Goal: Obtain resource: Download file/media

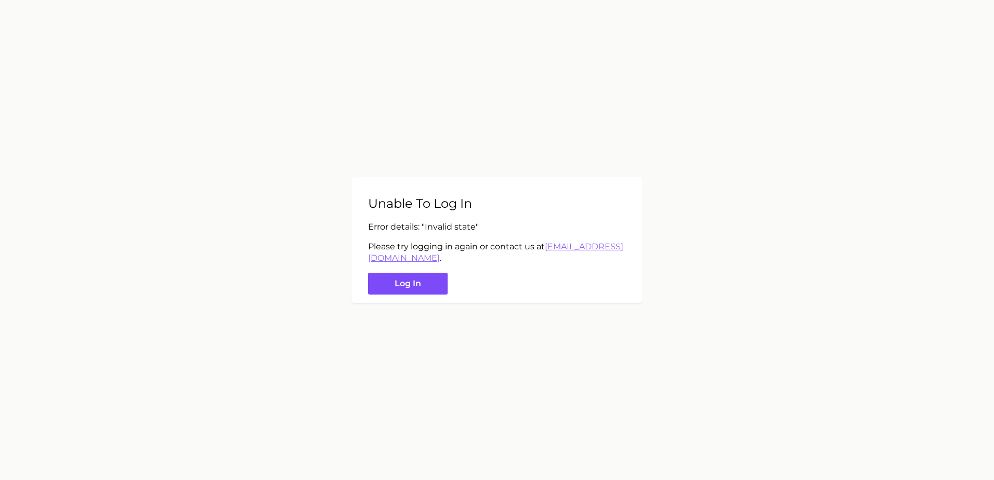
click at [440, 284] on button "Log in" at bounding box center [408, 284] width 80 height 22
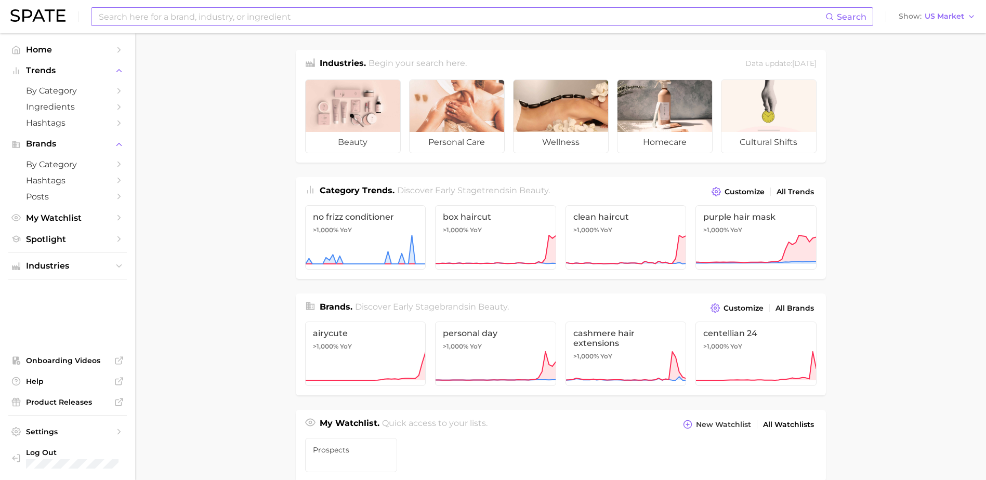
click at [293, 11] on input at bounding box center [462, 17] width 728 height 18
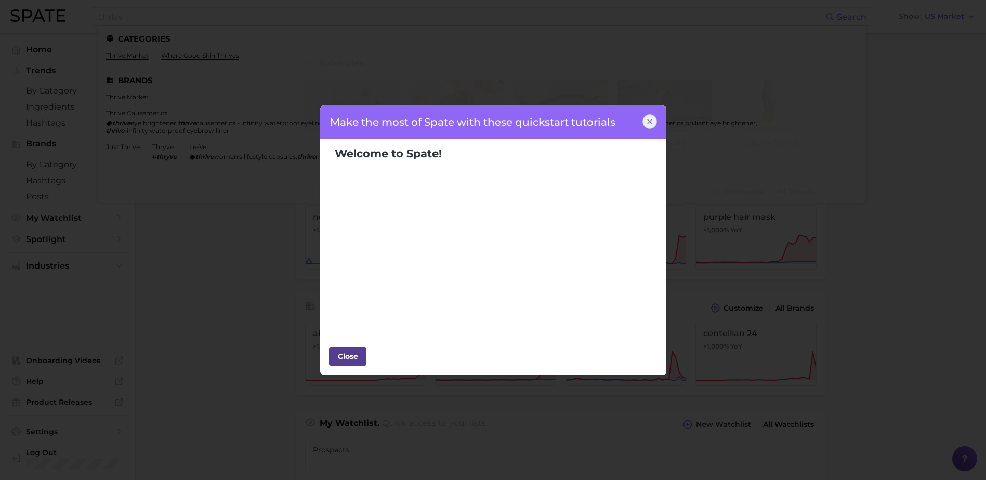
click at [356, 359] on div "Close" at bounding box center [347, 357] width 31 height 16
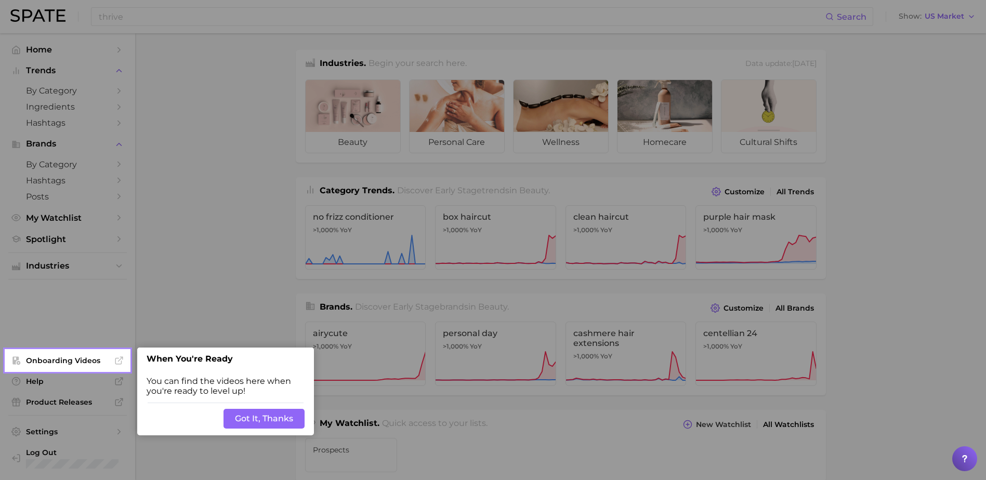
click at [268, 417] on button "Got It, Thanks" at bounding box center [264, 419] width 81 height 20
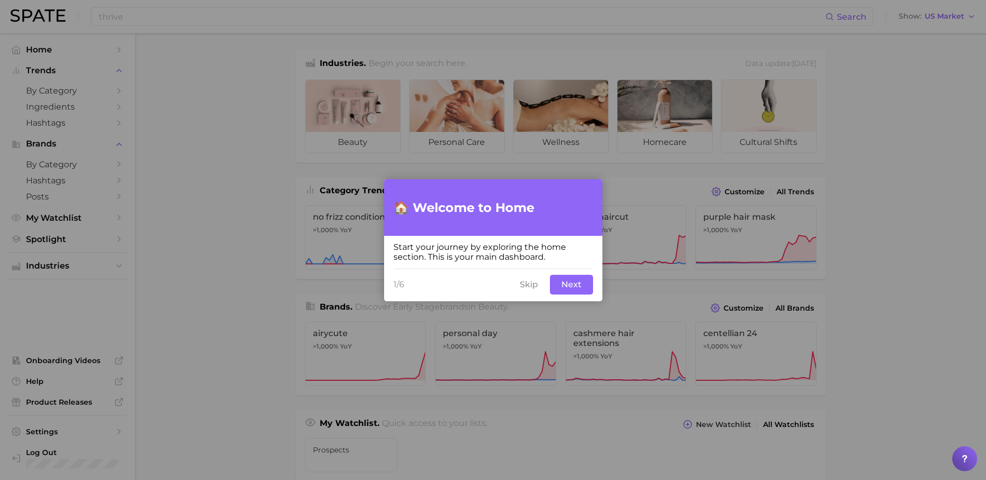
click at [530, 287] on button "Skip" at bounding box center [529, 285] width 31 height 20
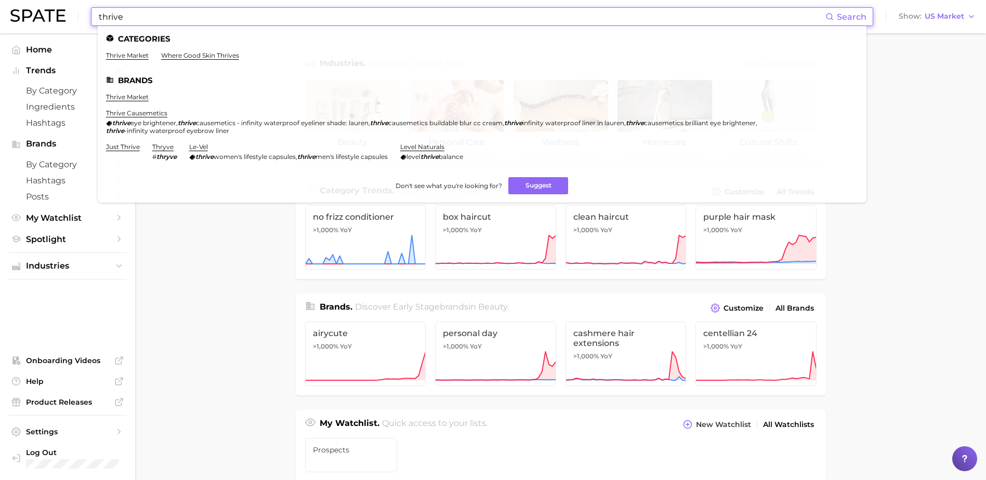
click at [125, 12] on input "thrive" at bounding box center [462, 17] width 728 height 18
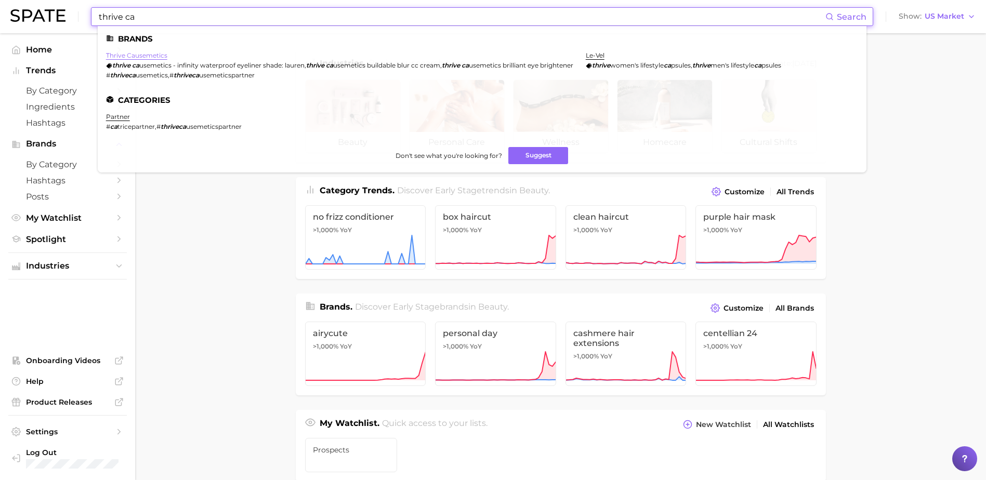
type input "thrive ca"
click at [155, 58] on link "thrive causemetics" at bounding box center [136, 55] width 61 height 8
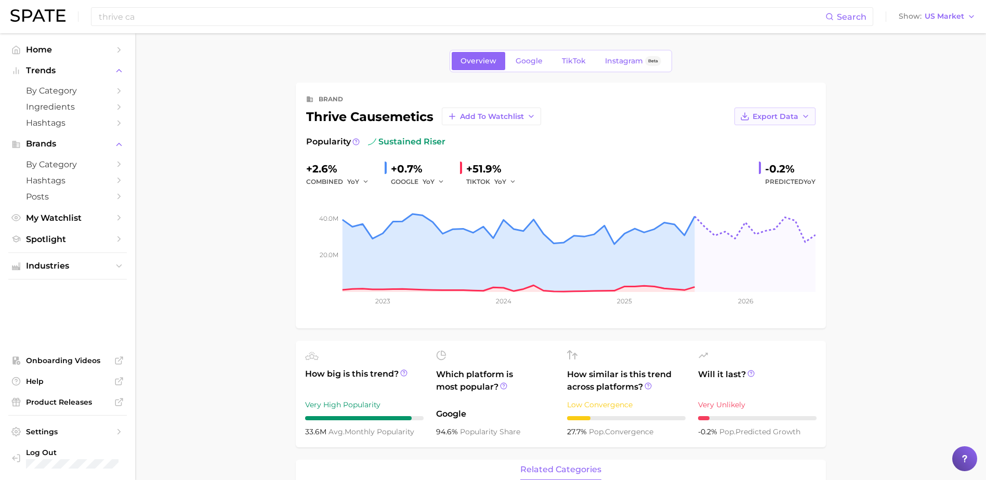
click at [776, 115] on span "Export Data" at bounding box center [776, 116] width 46 height 9
click at [773, 154] on span "Time Series Image" at bounding box center [754, 154] width 70 height 9
